Goal: Communication & Community: Ask a question

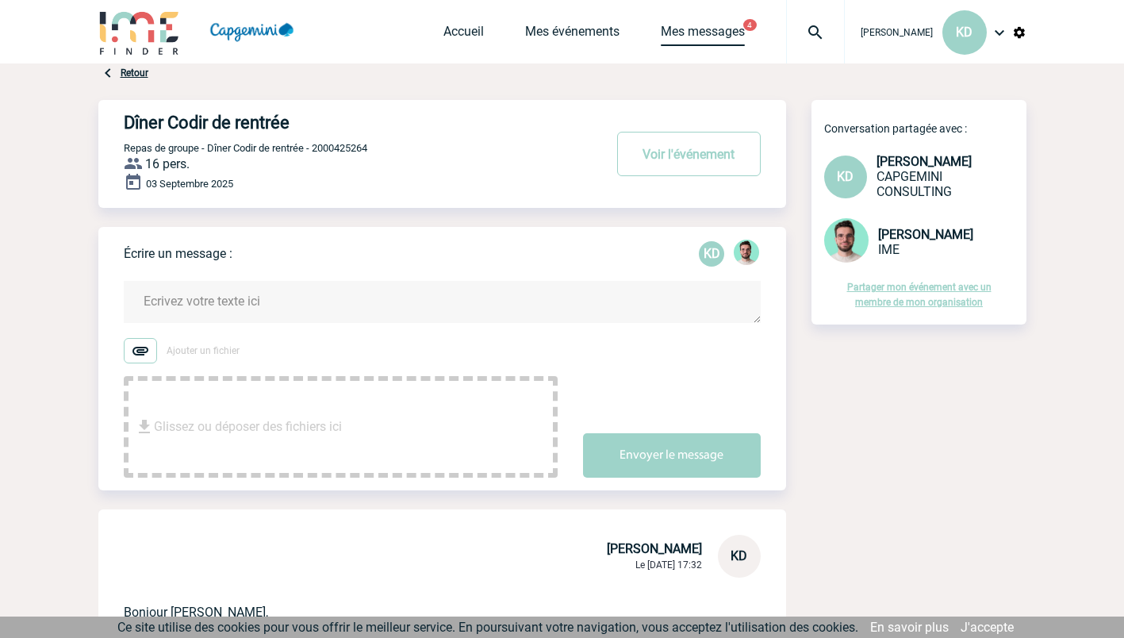
click at [745, 30] on link "Mes messages" at bounding box center [703, 35] width 84 height 22
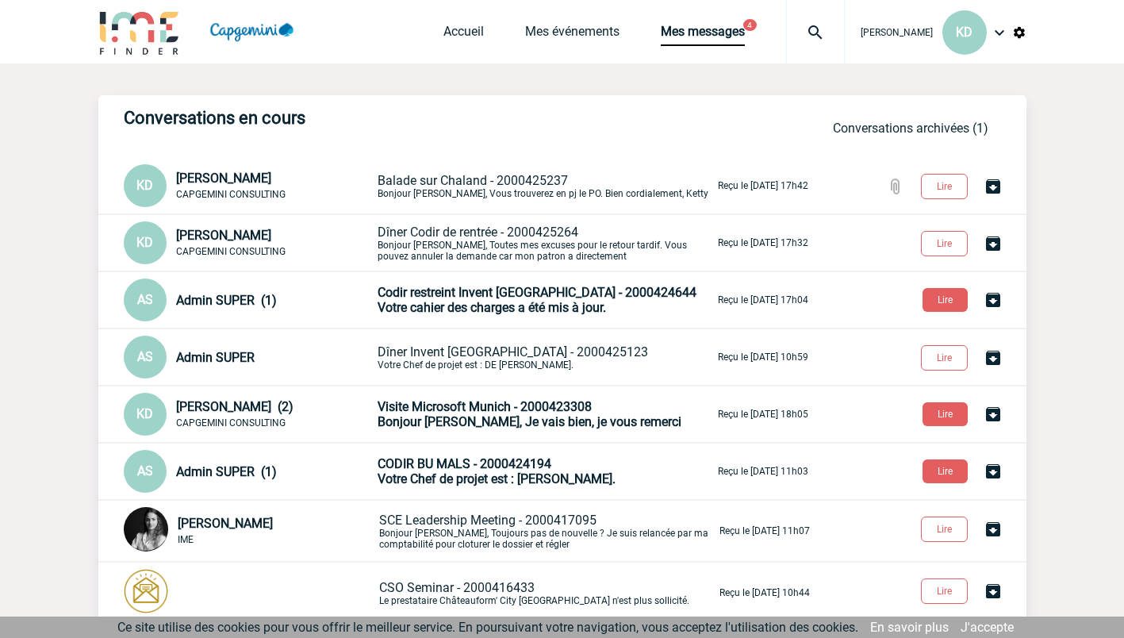
click at [517, 182] on span "Balade sur Chaland - 2000425237" at bounding box center [472, 180] width 190 height 15
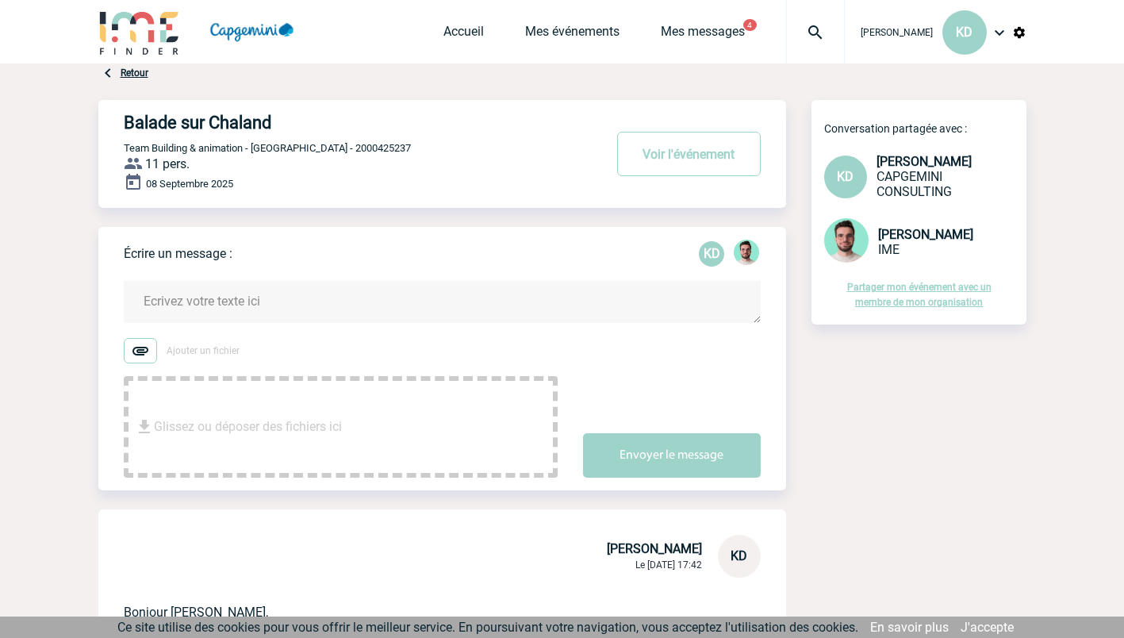
click at [228, 297] on textarea at bounding box center [442, 302] width 637 height 42
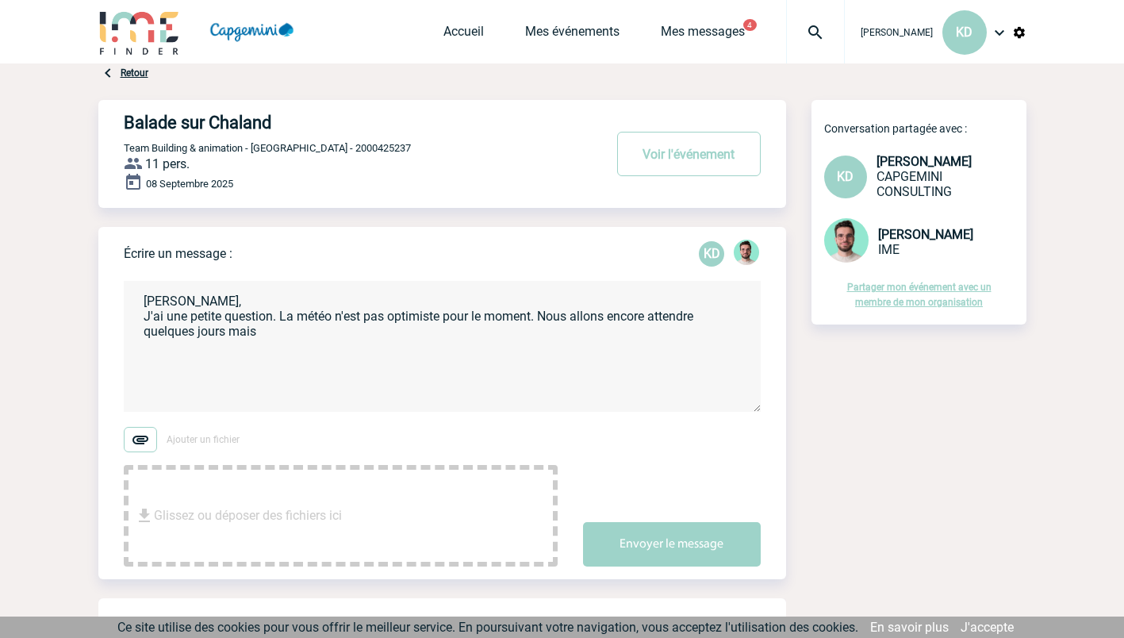
click at [221, 304] on textarea "Benjamin, J'ai une petite question. La météo n'est pas optimiste pour le moment…" at bounding box center [442, 346] width 637 height 131
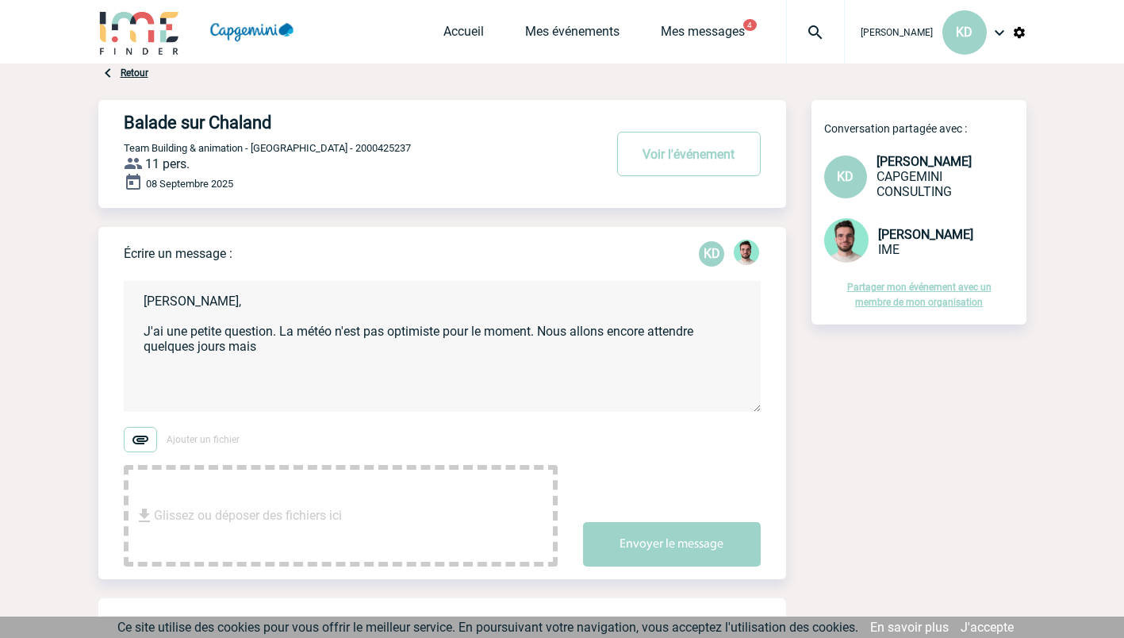
click at [270, 348] on textarea "Benjamin, J'ai une petite question. La météo n'est pas optimiste pour le moment…" at bounding box center [442, 346] width 637 height 131
click at [270, 349] on textarea "Benjamin, J'ai une petite question. La météo n'est pas optimiste pour le moment…" at bounding box center [442, 346] width 637 height 131
click at [367, 350] on textarea "Benjamin, J'ai une petite question. La météo n'est pas optimiste pour le moment…" at bounding box center [442, 346] width 637 height 131
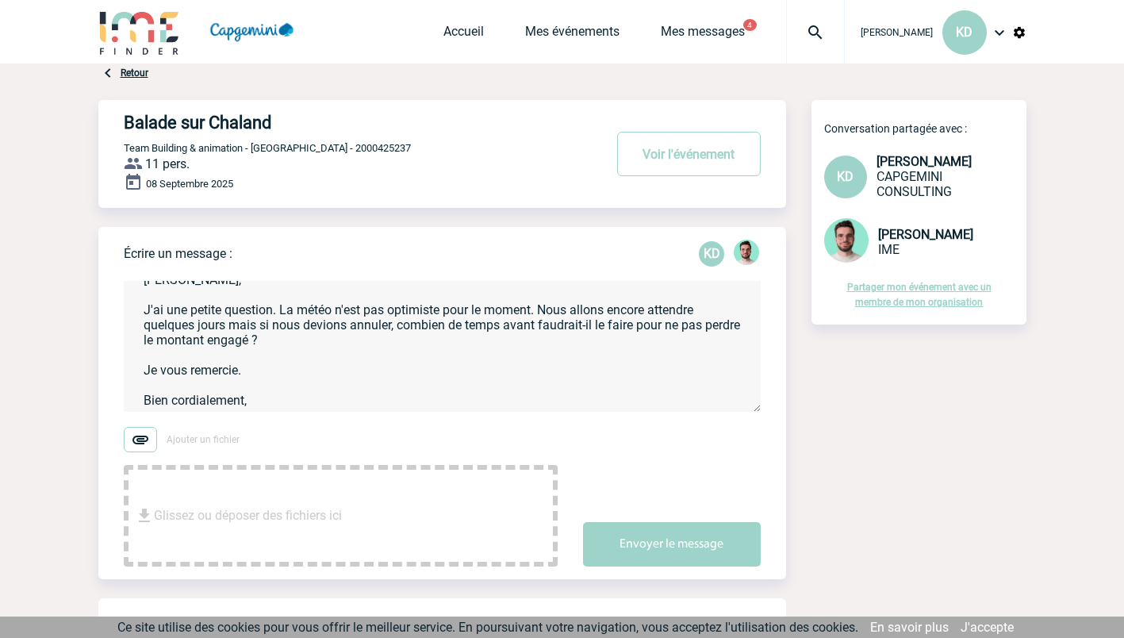
scroll to position [48, 0]
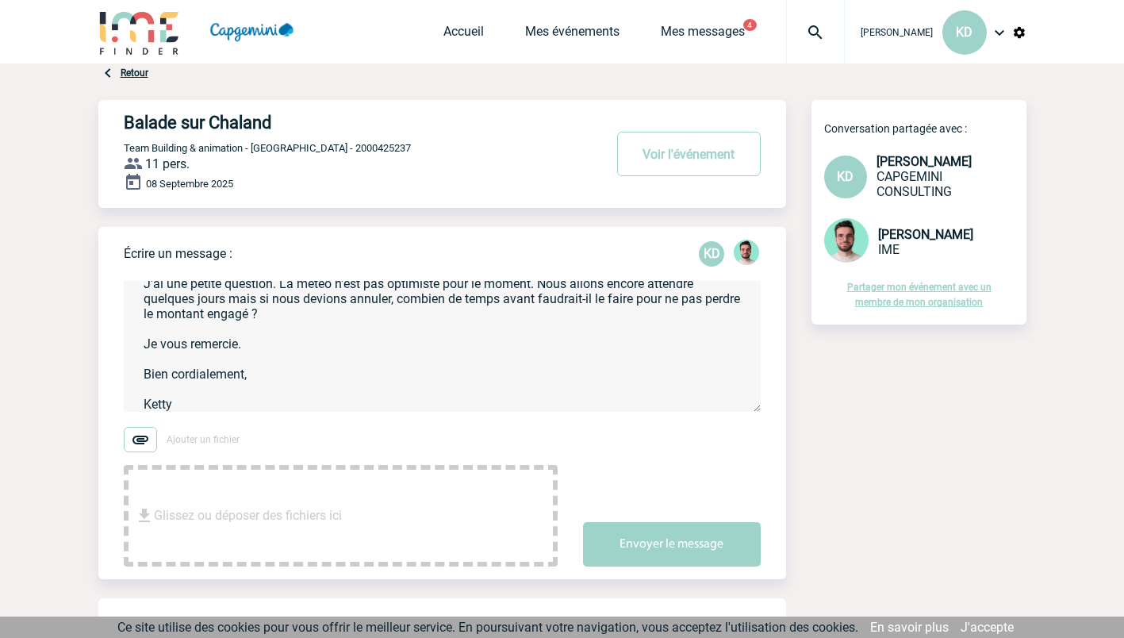
type textarea "Benjamin, J'ai une petite question. La météo n'est pas optimiste pour le moment…"
click at [644, 542] on button "Envoyer le message" at bounding box center [672, 544] width 178 height 44
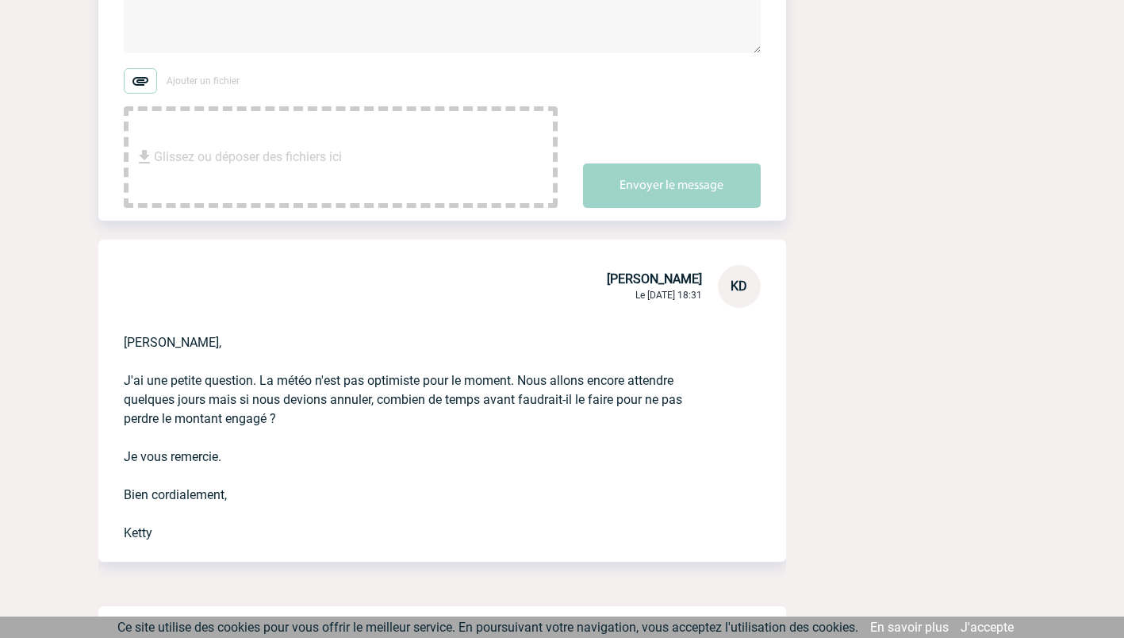
scroll to position [0, 0]
